Goal: Find specific page/section: Find specific page/section

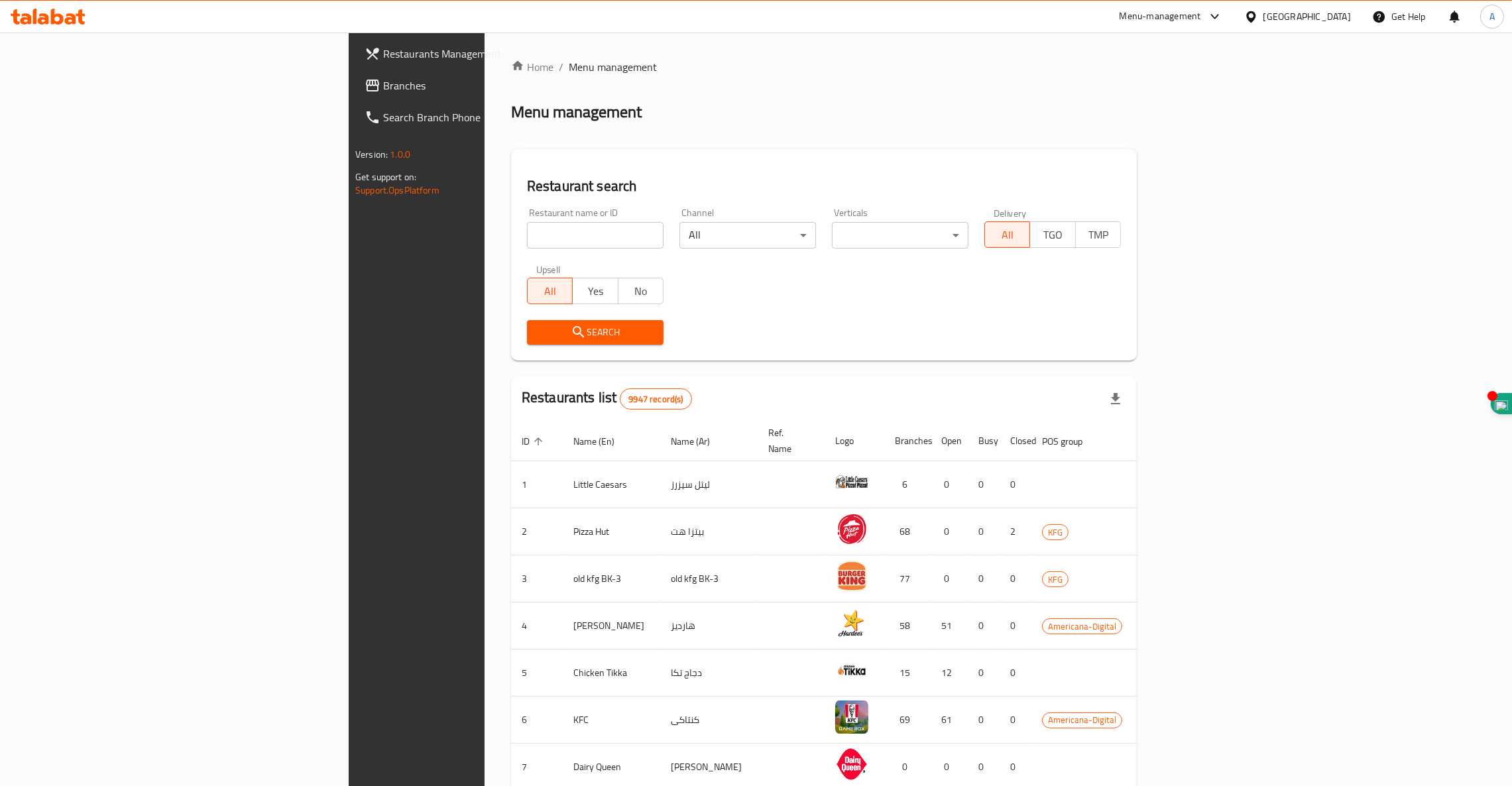
drag, startPoint x: 0, startPoint y: 0, endPoint x: 360, endPoint y: 236, distance: 430.5
click at [527, 236] on input "search" at bounding box center [595, 235] width 137 height 26
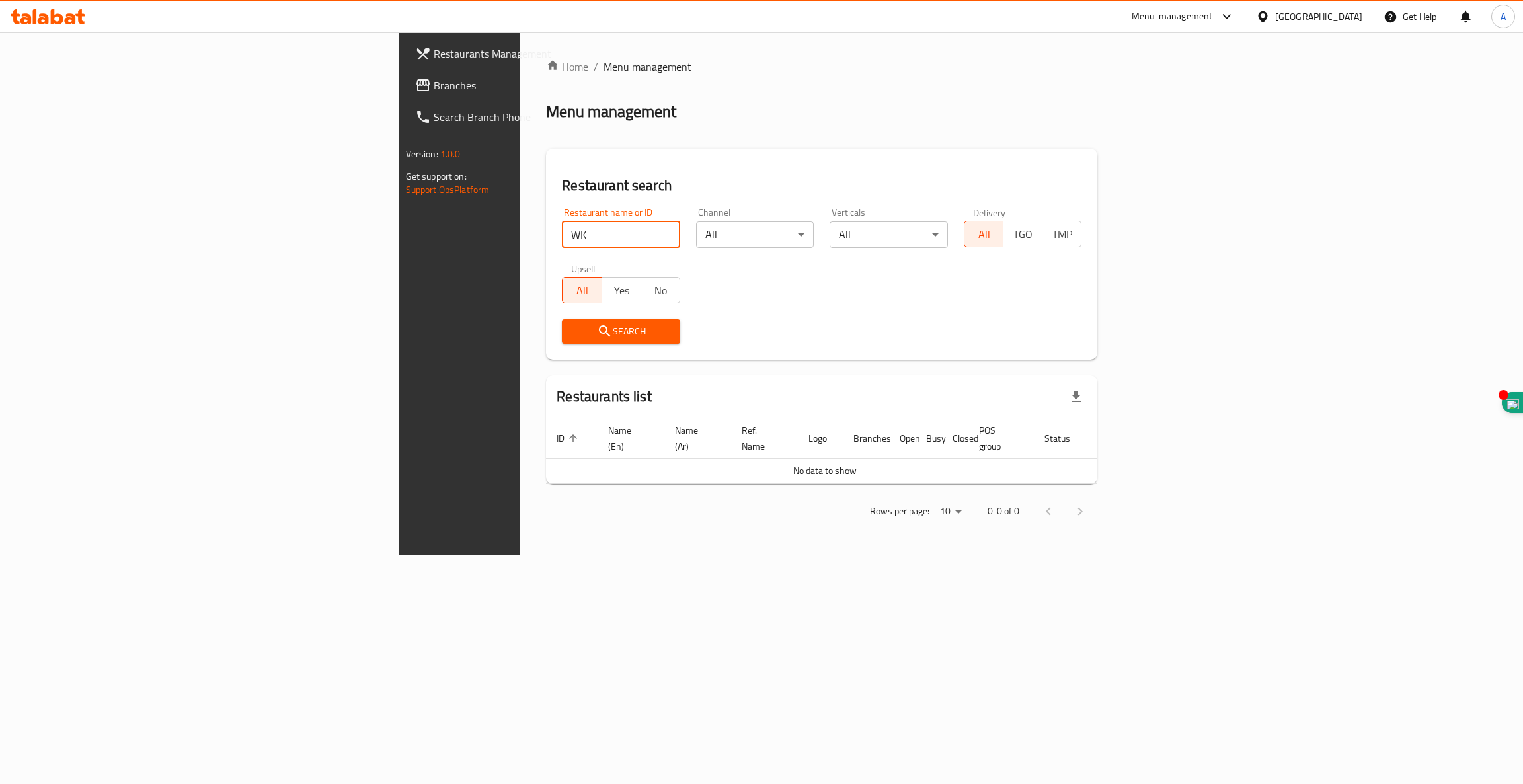
type input "WK"
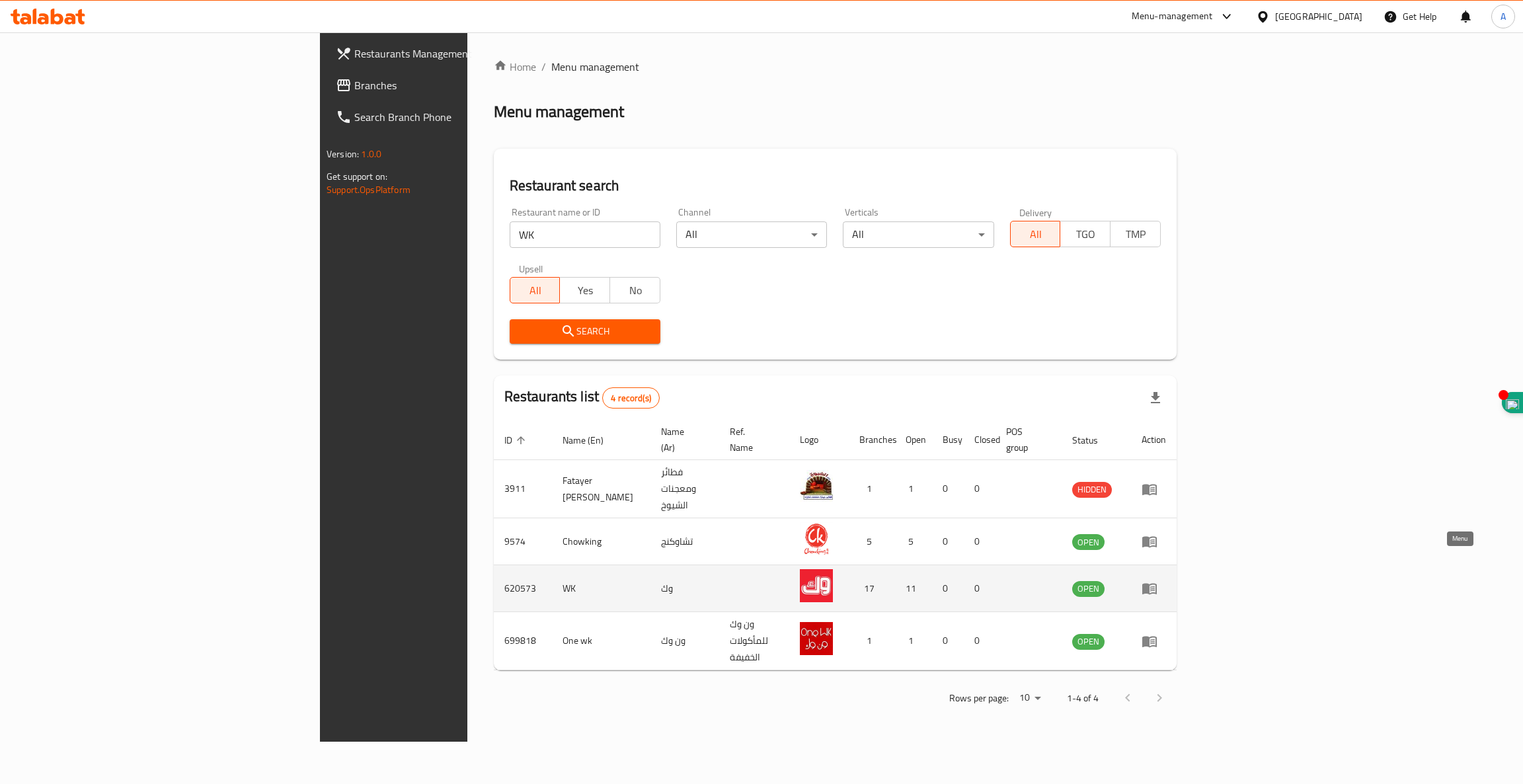
click at [1158, 580] on icon "enhanced table" at bounding box center [1150, 588] width 16 height 16
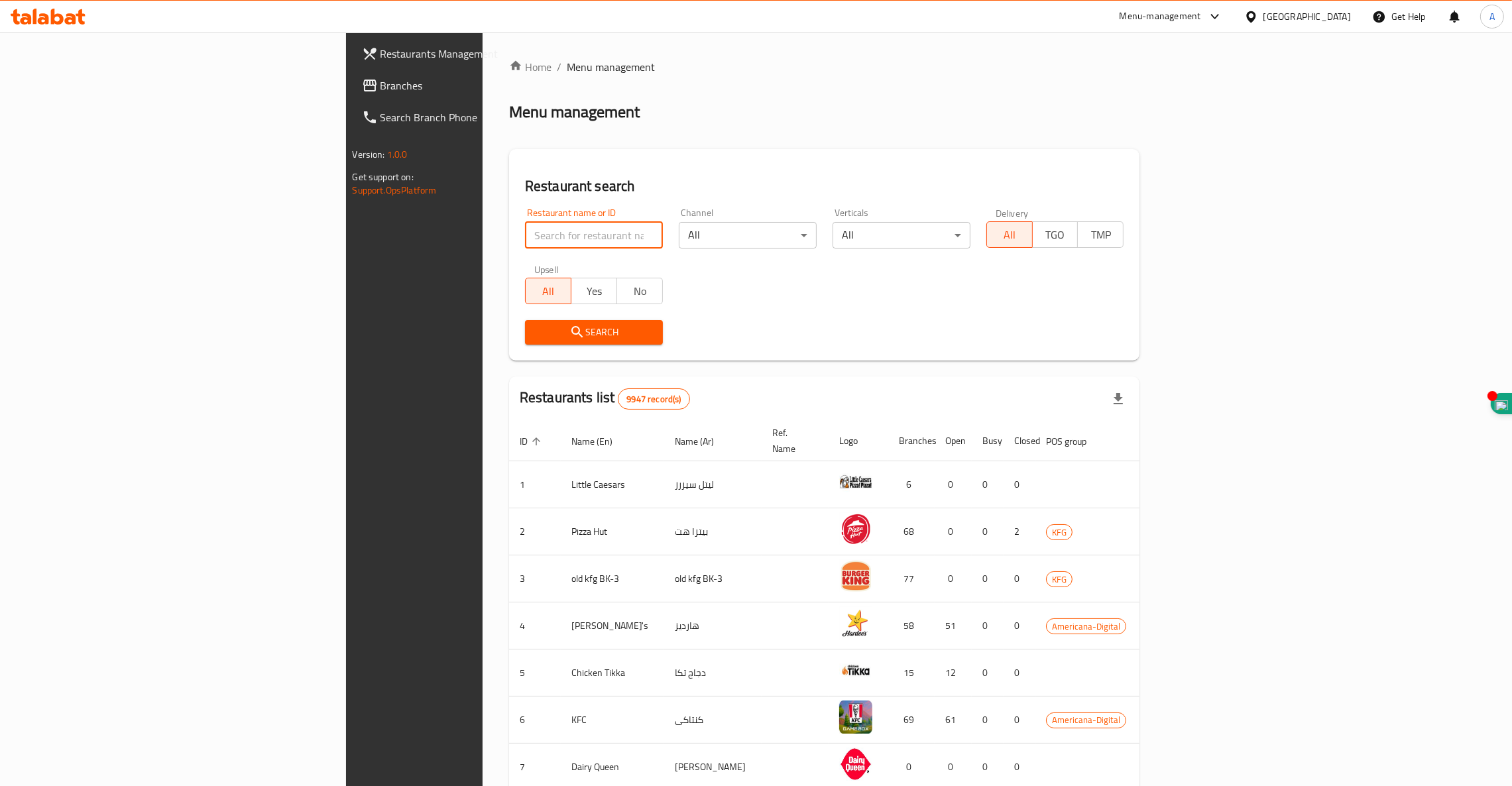
click at [525, 238] on input "search" at bounding box center [594, 235] width 138 height 26
click button "Search" at bounding box center [594, 332] width 138 height 25
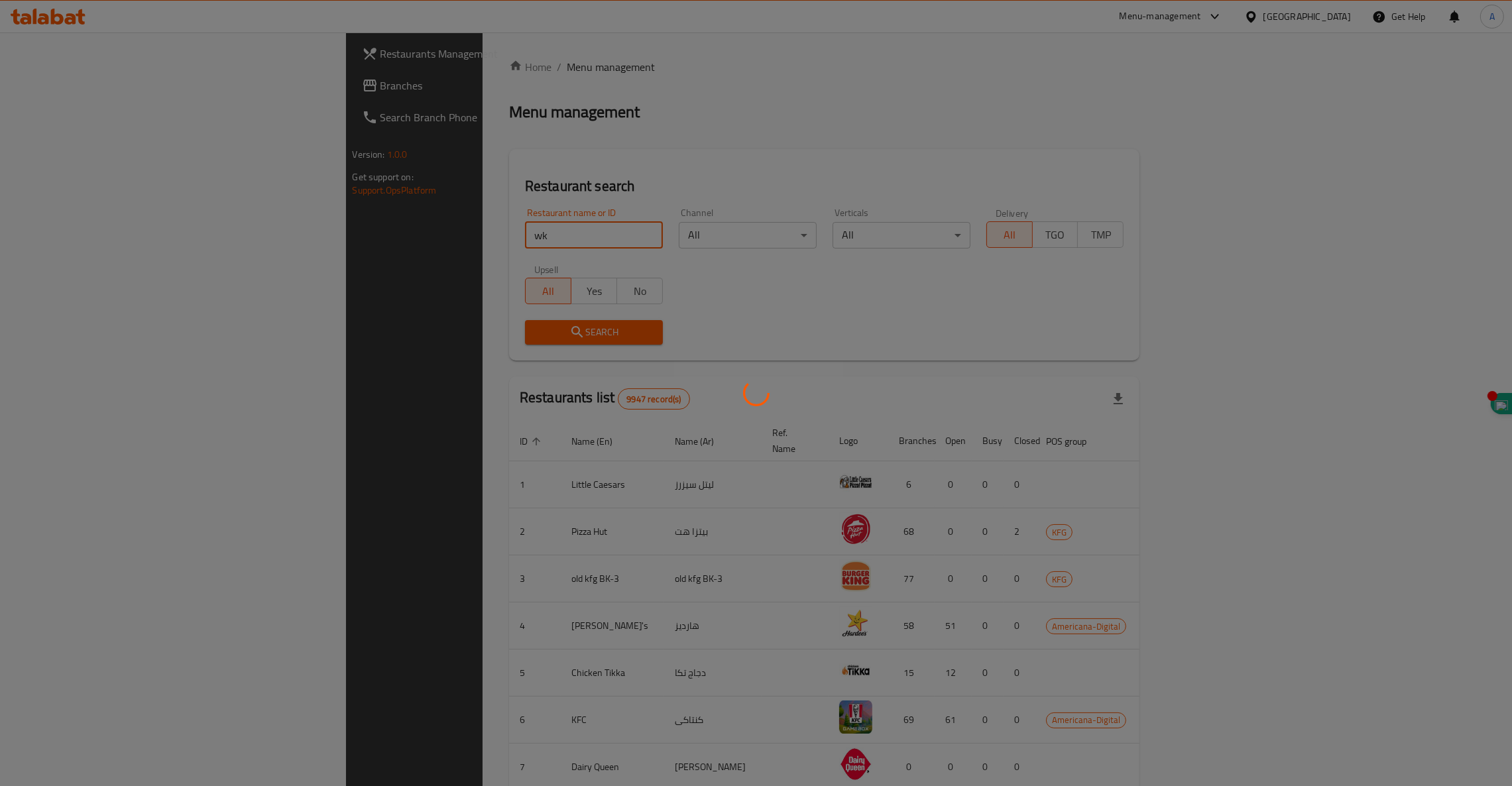
click at [333, 329] on div at bounding box center [756, 393] width 1512 height 786
click at [349, 329] on div at bounding box center [756, 393] width 1512 height 786
click at [748, 337] on div at bounding box center [756, 393] width 1512 height 786
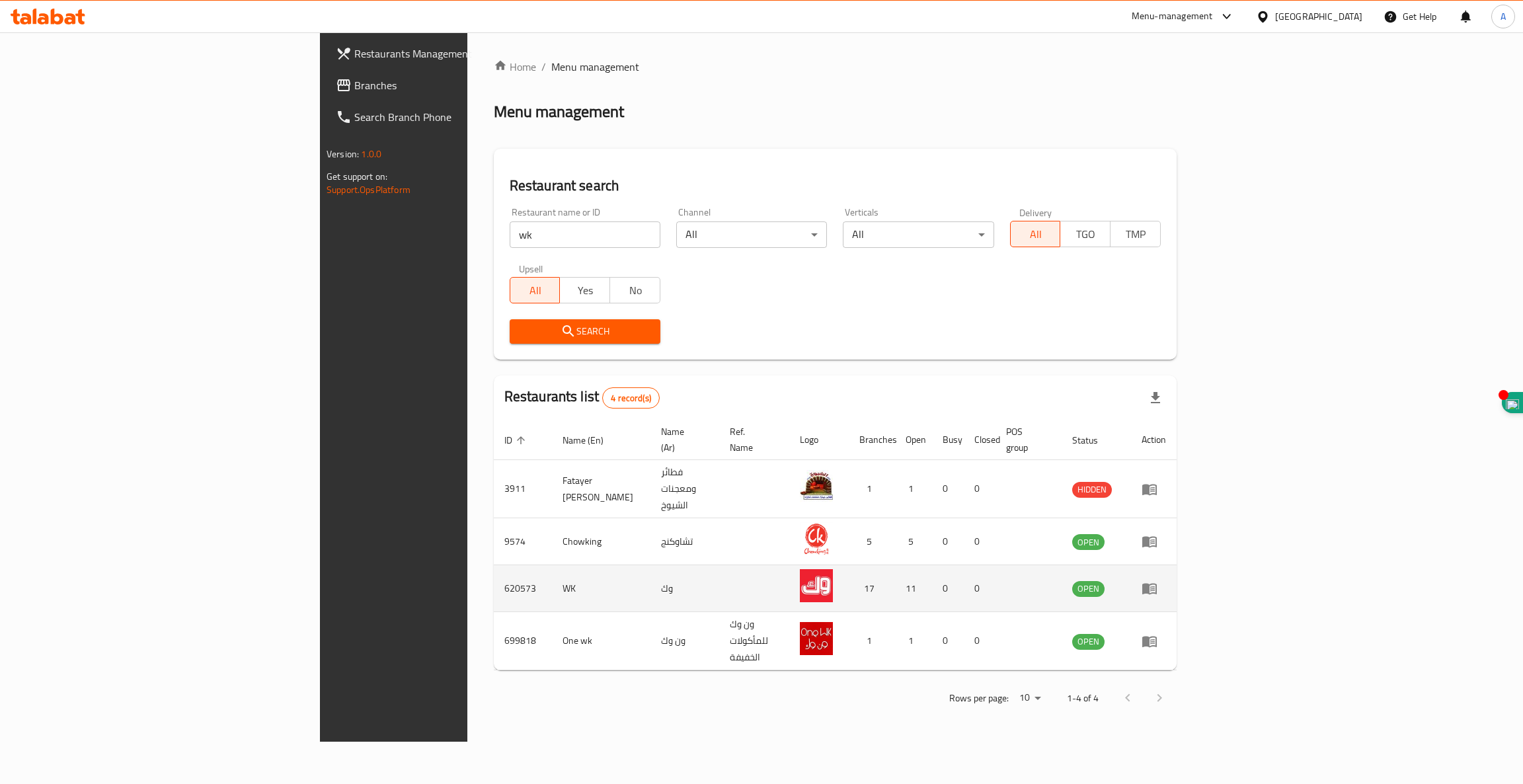
click at [494, 565] on td "620573" at bounding box center [523, 588] width 58 height 47
copy td "620573"
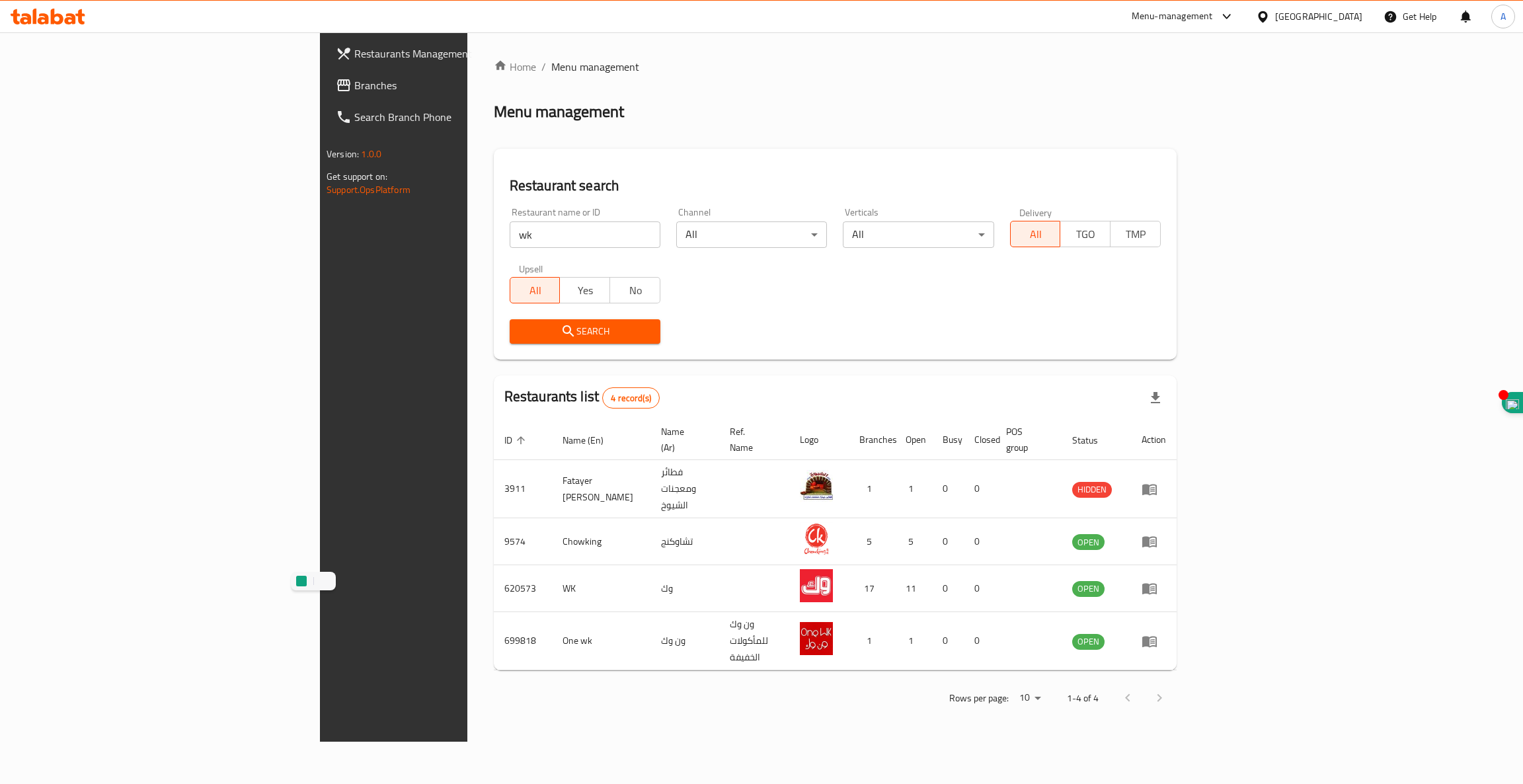
drag, startPoint x: 372, startPoint y: 228, endPoint x: 0, endPoint y: 142, distance: 381.8
click at [320, 145] on div "Restaurants Management Branches Search Branch Phone Version: 1.0.0 Get support …" at bounding box center [762, 387] width 883 height 710
click button "Search" at bounding box center [585, 331] width 150 height 25
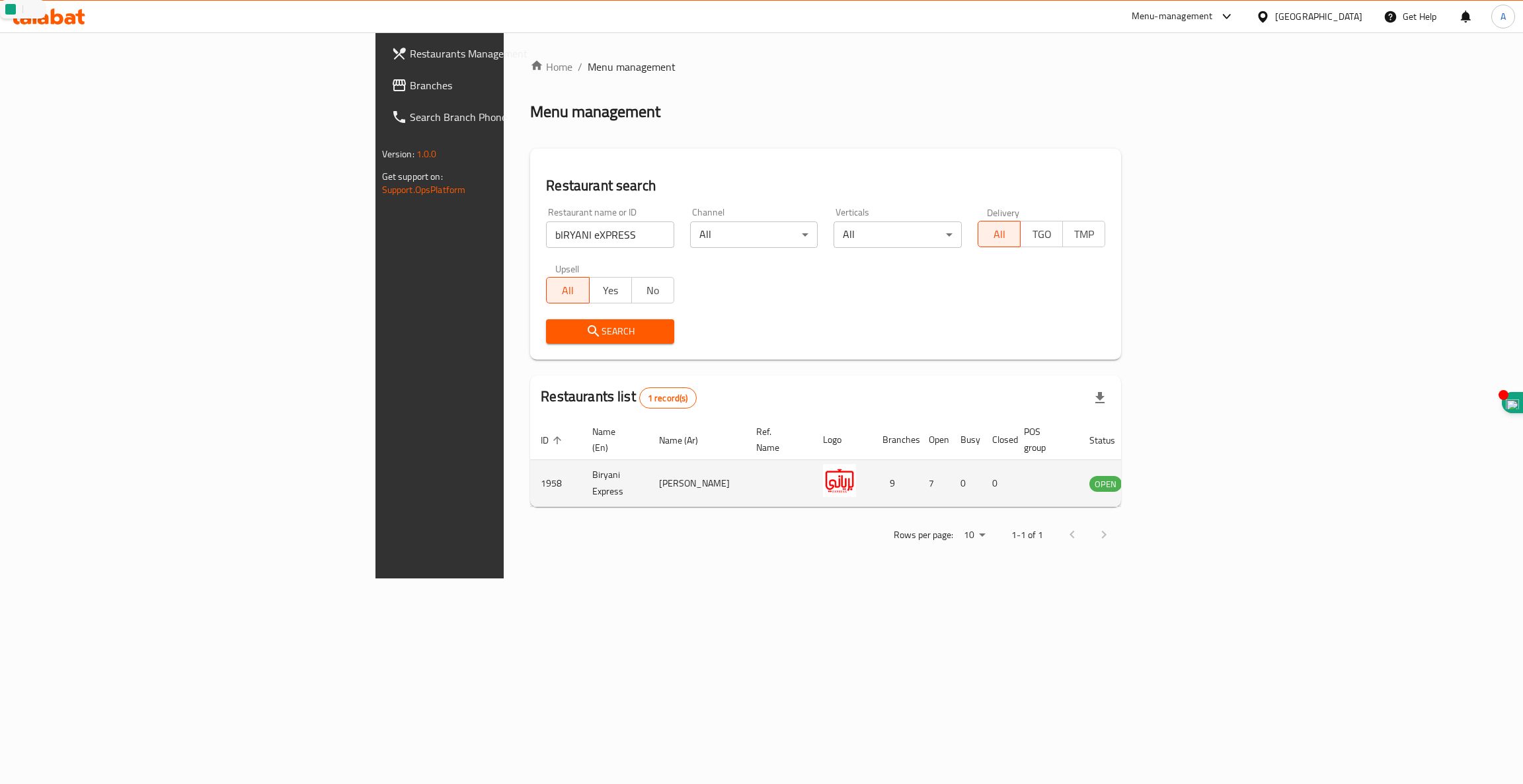
click at [530, 465] on td "1958" at bounding box center [556, 483] width 52 height 47
copy td "1958"
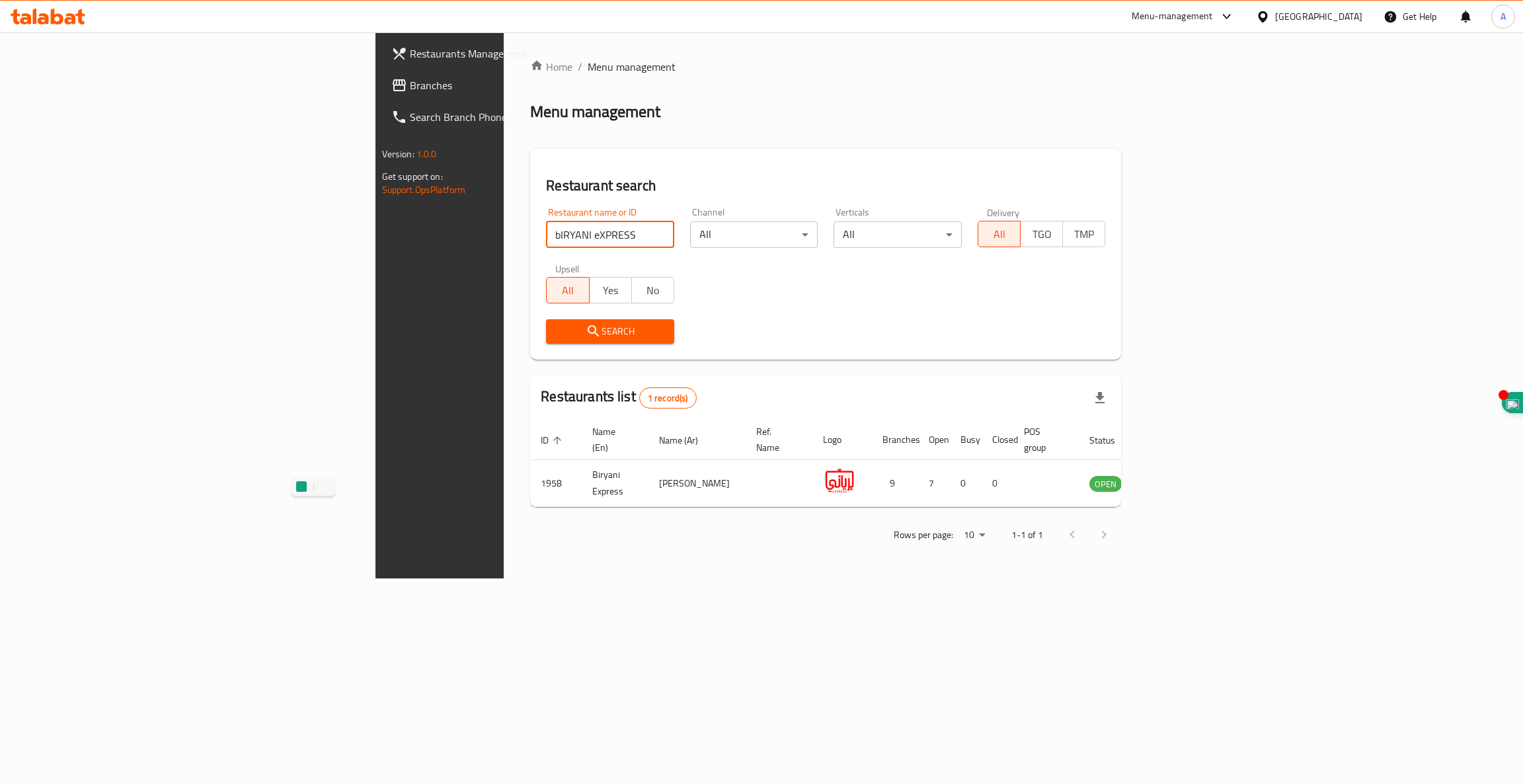
drag, startPoint x: 419, startPoint y: 237, endPoint x: 46, endPoint y: 170, distance: 379.0
click at [375, 171] on div "Restaurants Management Branches Search Branch Phone Version: 1.0.0 Get support …" at bounding box center [762, 305] width 773 height 546
type input "Biryani Pot"
click button "Search" at bounding box center [610, 331] width 128 height 25
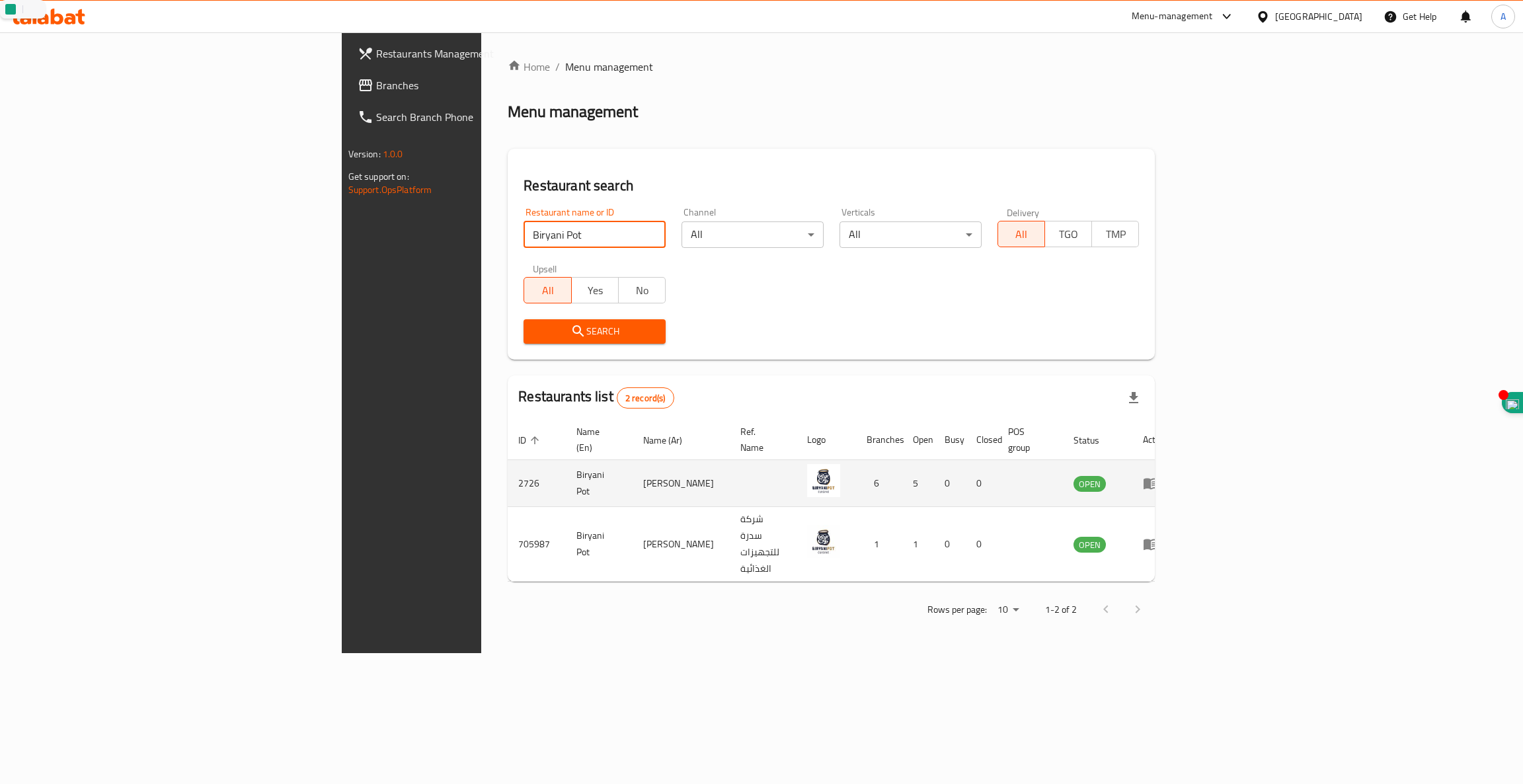
click at [507, 471] on td "2726" at bounding box center [537, 483] width 58 height 47
copy td "2726"
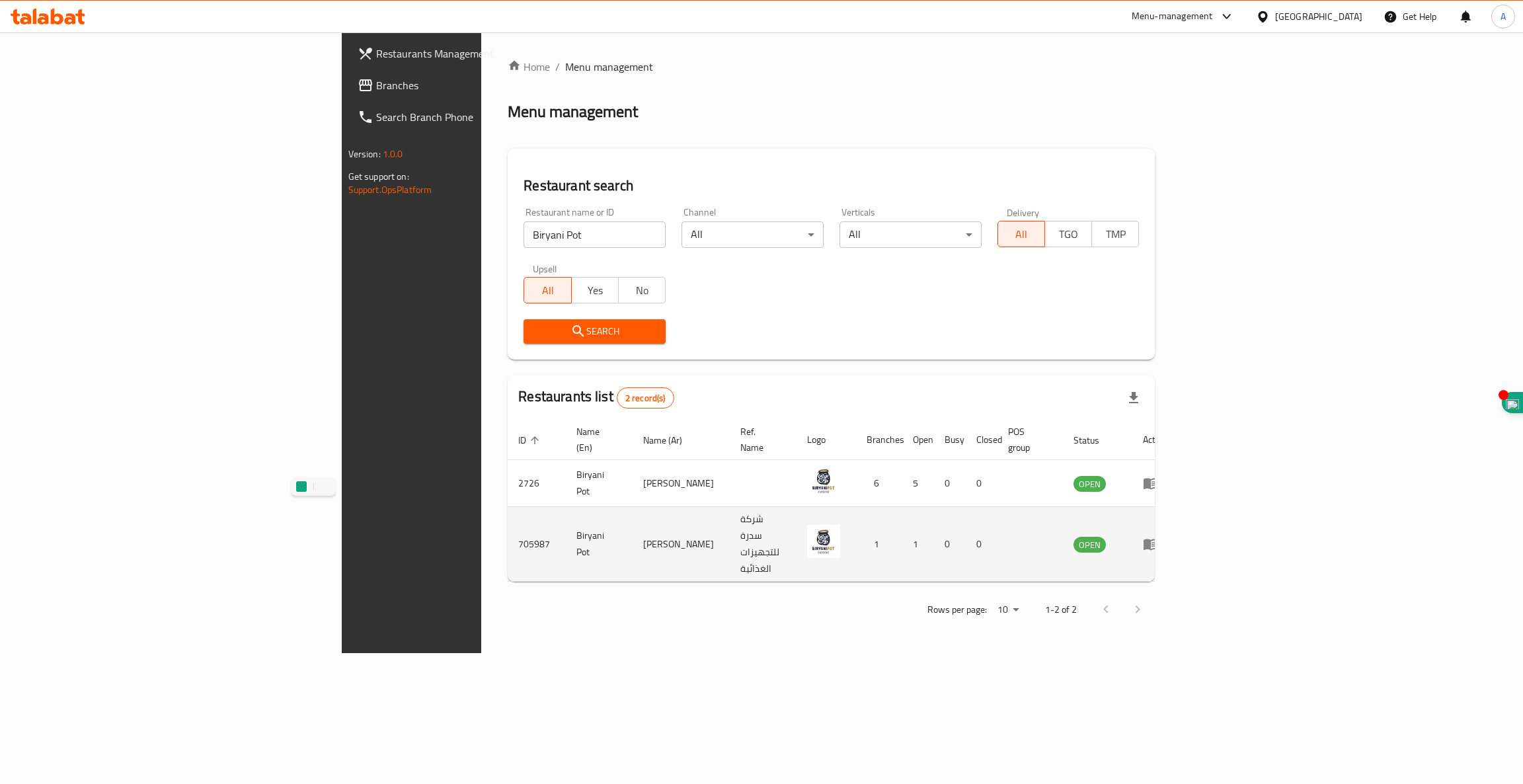
click at [507, 513] on td "705987" at bounding box center [537, 545] width 58 height 74
copy td "705987"
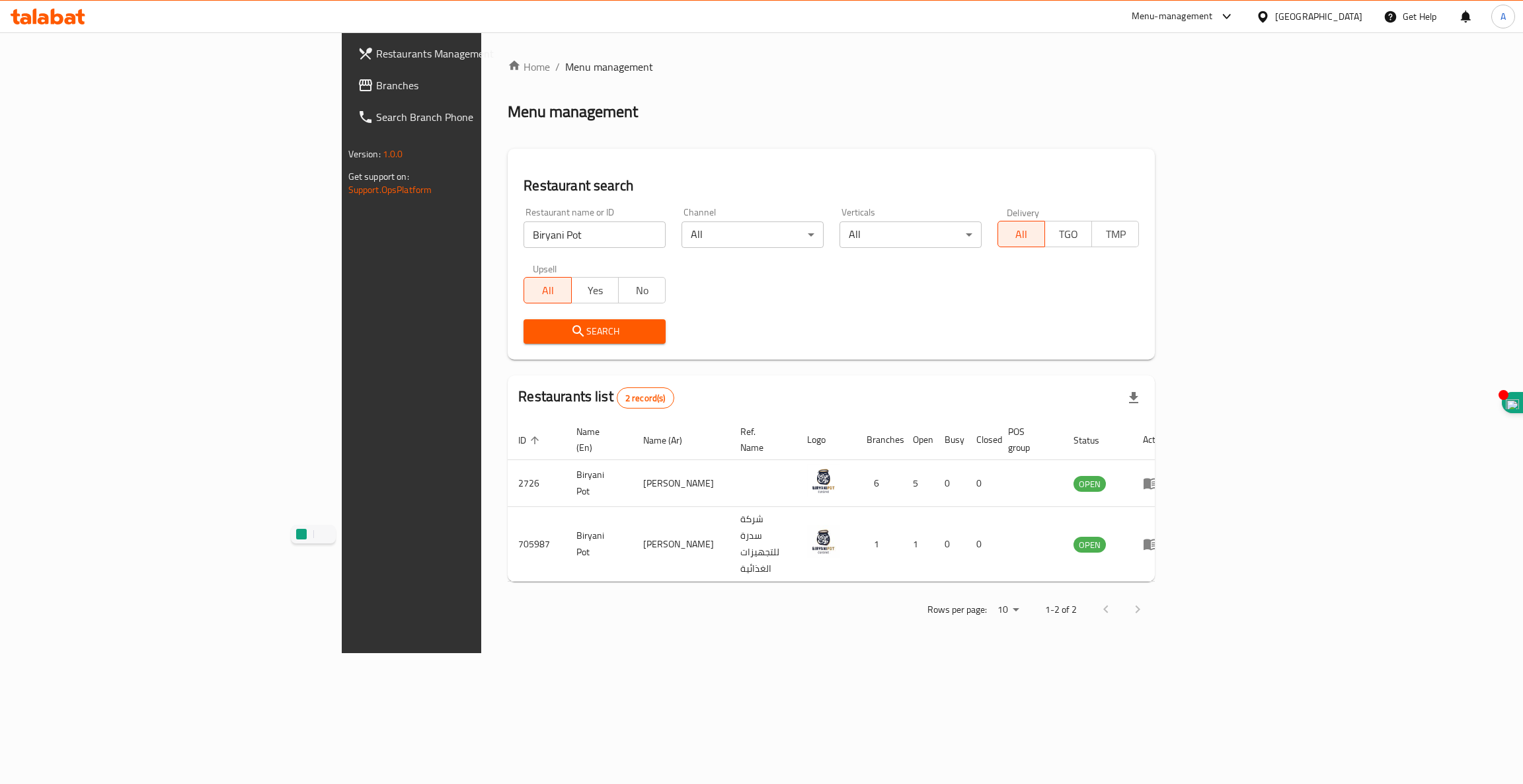
click at [68, 32] on div at bounding box center [762, 32] width 1523 height 1
click at [66, 22] on icon at bounding box center [70, 18] width 11 height 11
